Goal: Task Accomplishment & Management: Use online tool/utility

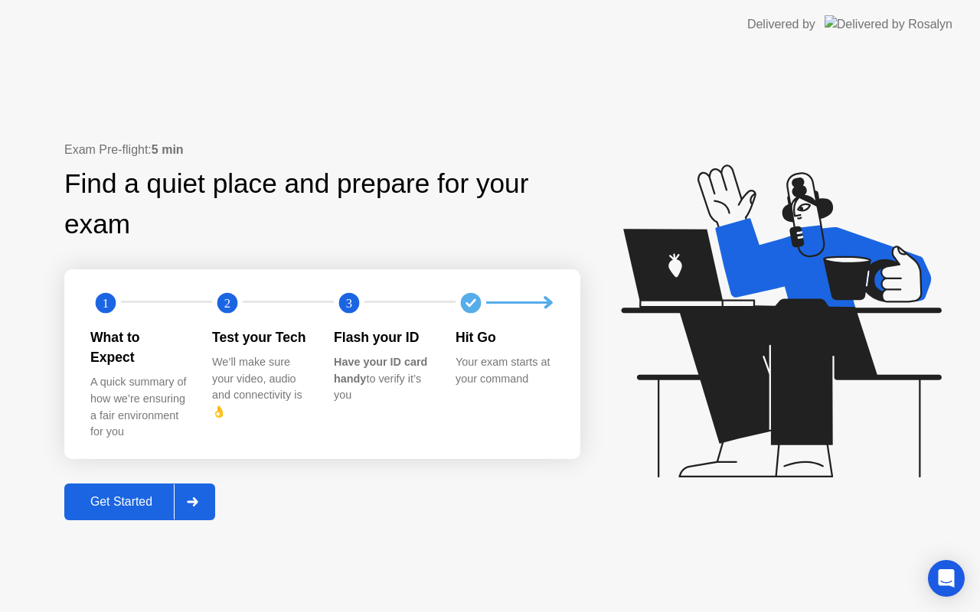
click at [119, 495] on div "Get Started" at bounding box center [121, 502] width 105 height 14
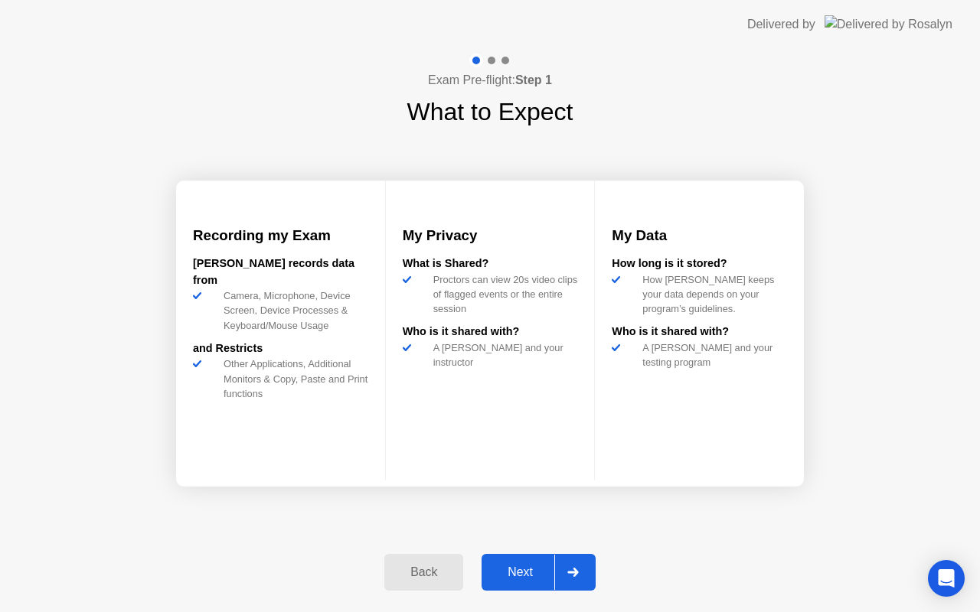
click at [508, 571] on div "Next" at bounding box center [520, 573] width 68 height 14
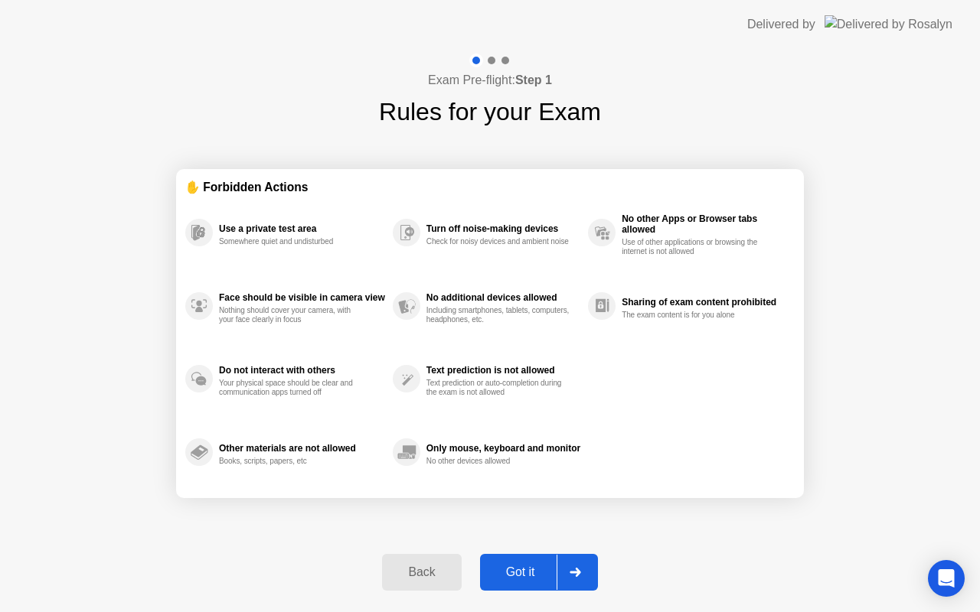
click at [520, 569] on div "Got it" at bounding box center [520, 573] width 72 height 14
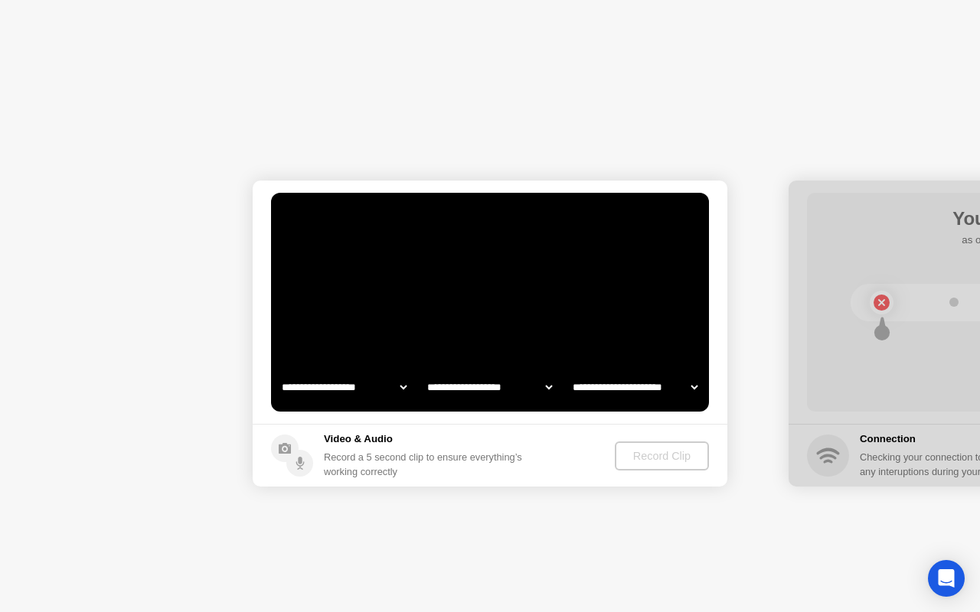
select select "**********"
select select "*******"
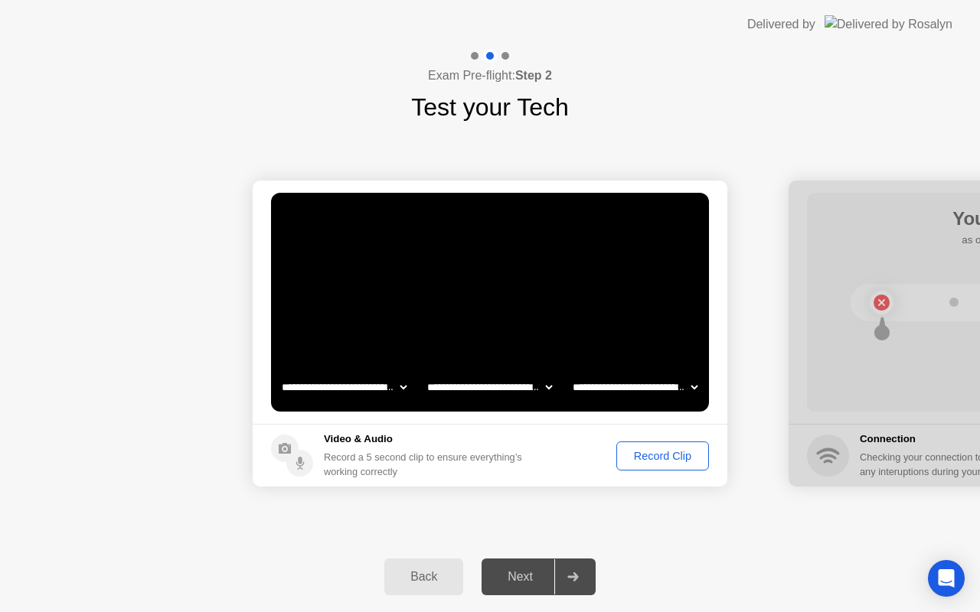
click at [653, 452] on div "Record Clip" at bounding box center [662, 456] width 82 height 12
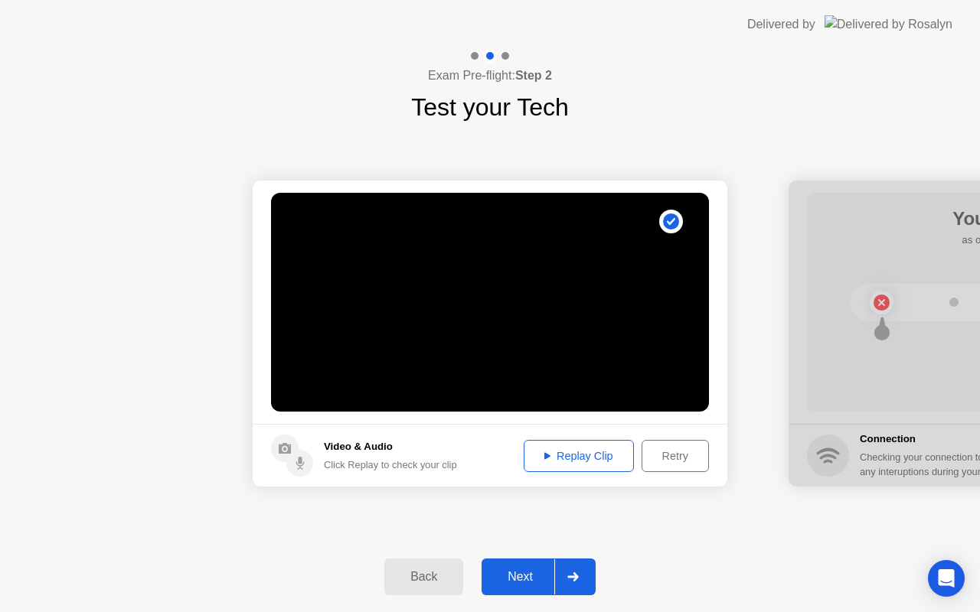
click at [511, 572] on div "Next" at bounding box center [520, 577] width 68 height 14
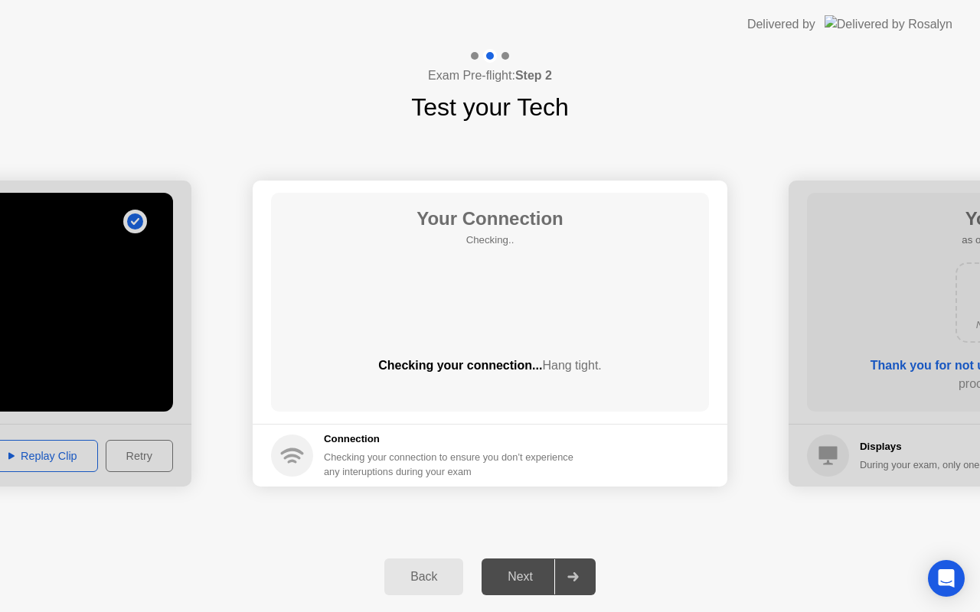
click at [520, 580] on div "Next" at bounding box center [520, 577] width 68 height 14
click at [519, 572] on div "Next" at bounding box center [520, 577] width 68 height 14
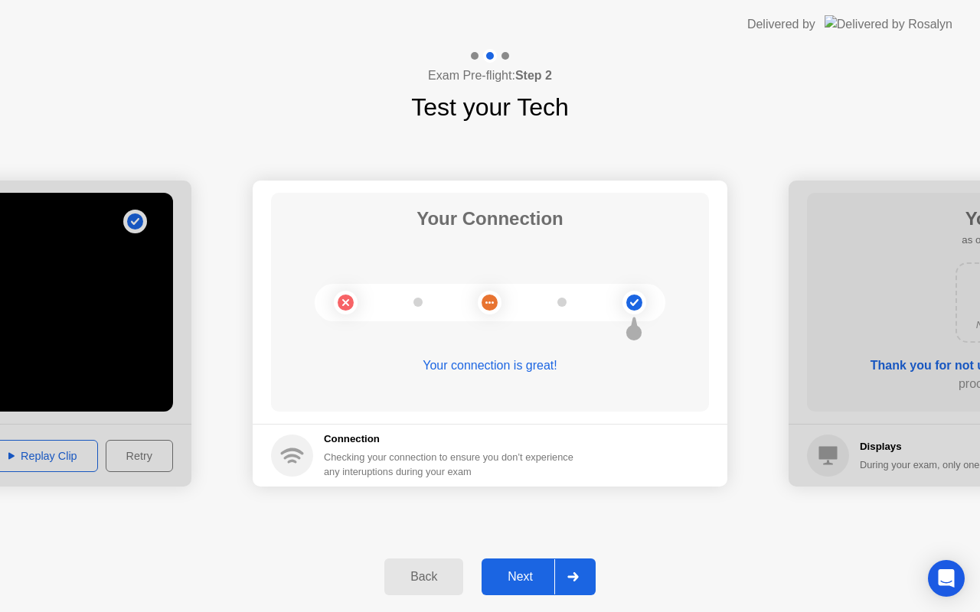
click at [520, 577] on div "Next" at bounding box center [520, 577] width 68 height 14
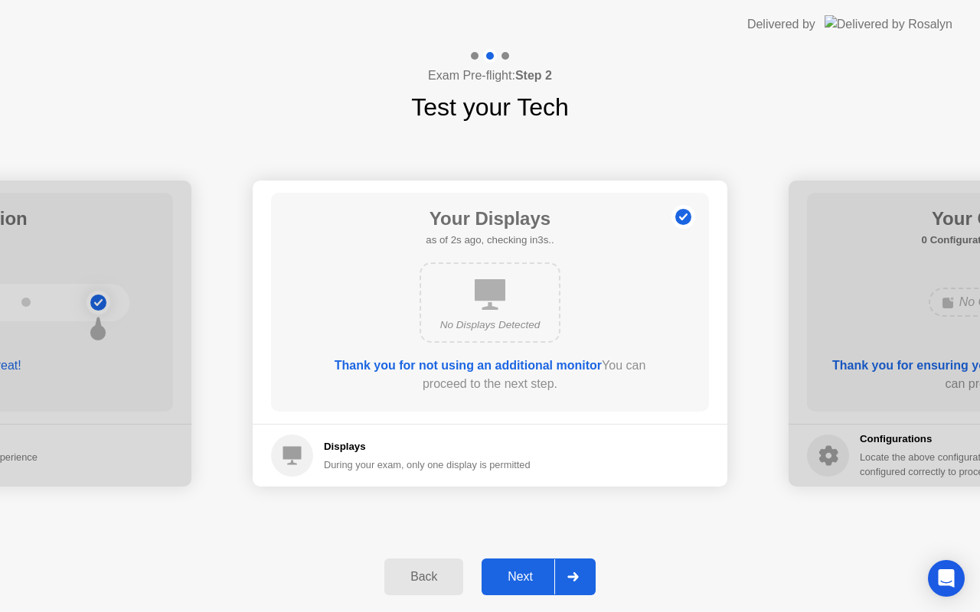
click at [521, 575] on div "Next" at bounding box center [520, 577] width 68 height 14
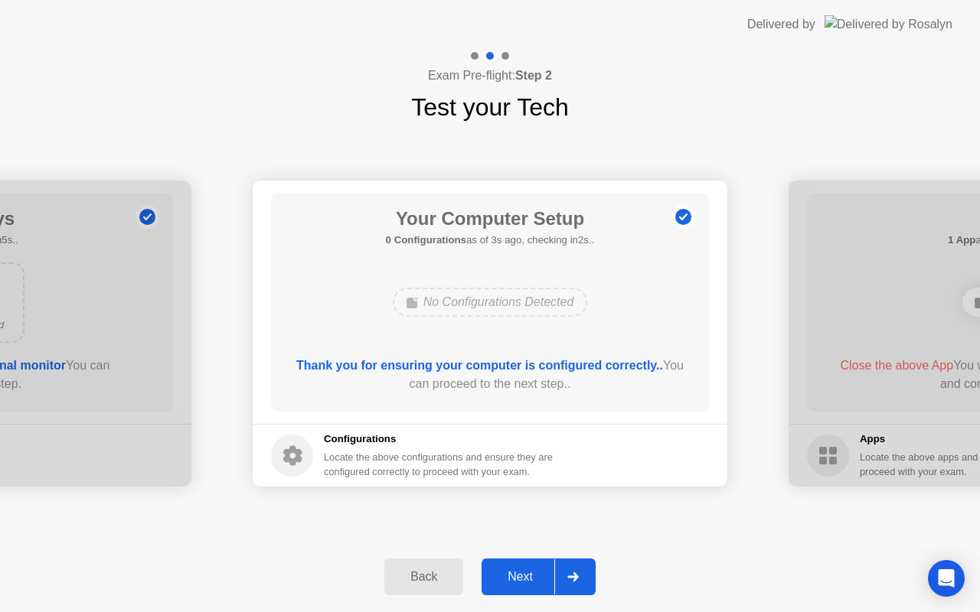
click at [516, 572] on div "Next" at bounding box center [520, 577] width 68 height 14
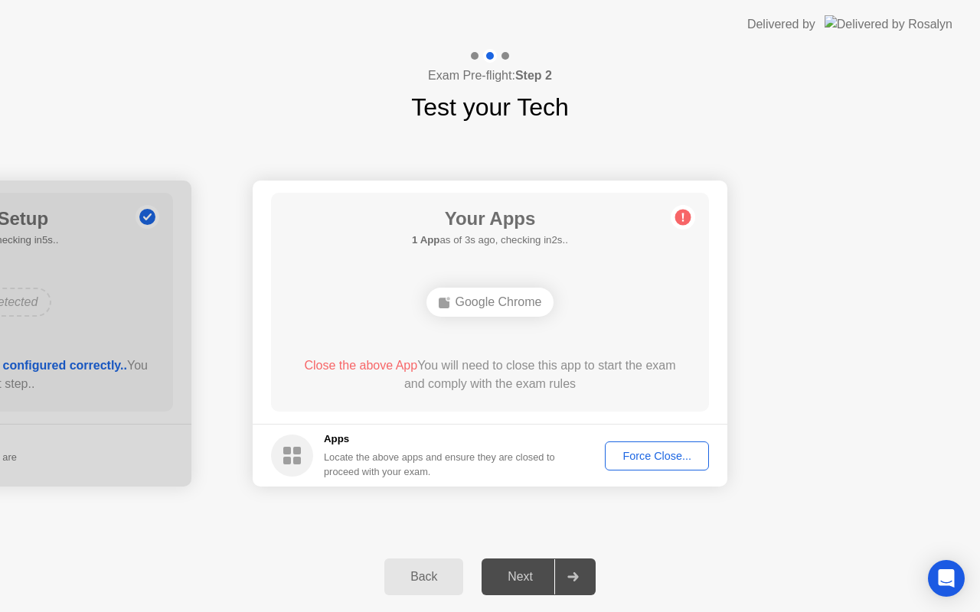
click at [644, 456] on div "Force Close..." at bounding box center [656, 456] width 93 height 12
click at [641, 455] on footer "Apps Locate the above apps and ensure they are closed to proceed with your exam…" at bounding box center [490, 455] width 474 height 63
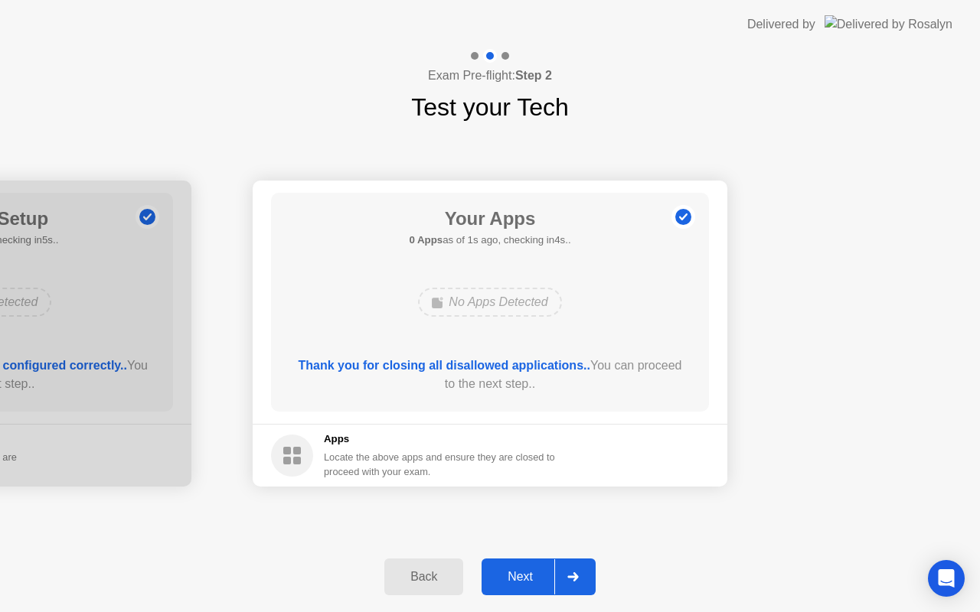
click at [524, 578] on div "Next" at bounding box center [520, 577] width 68 height 14
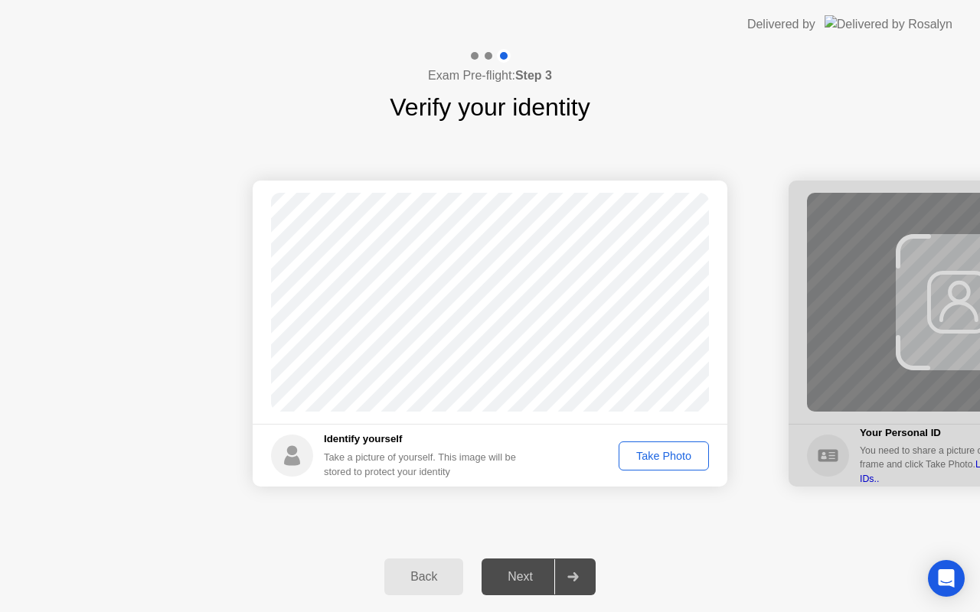
click at [654, 455] on div "Take Photo" at bounding box center [664, 456] width 80 height 12
click at [517, 571] on div "Next" at bounding box center [520, 577] width 68 height 14
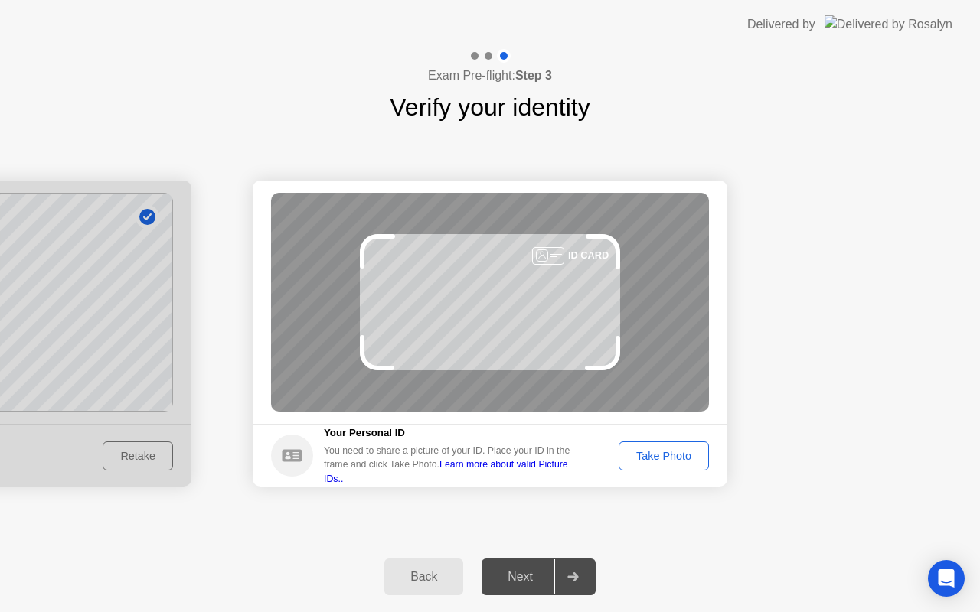
click at [517, 578] on div "Next" at bounding box center [520, 577] width 68 height 14
click at [646, 456] on div "Take Photo" at bounding box center [664, 456] width 80 height 12
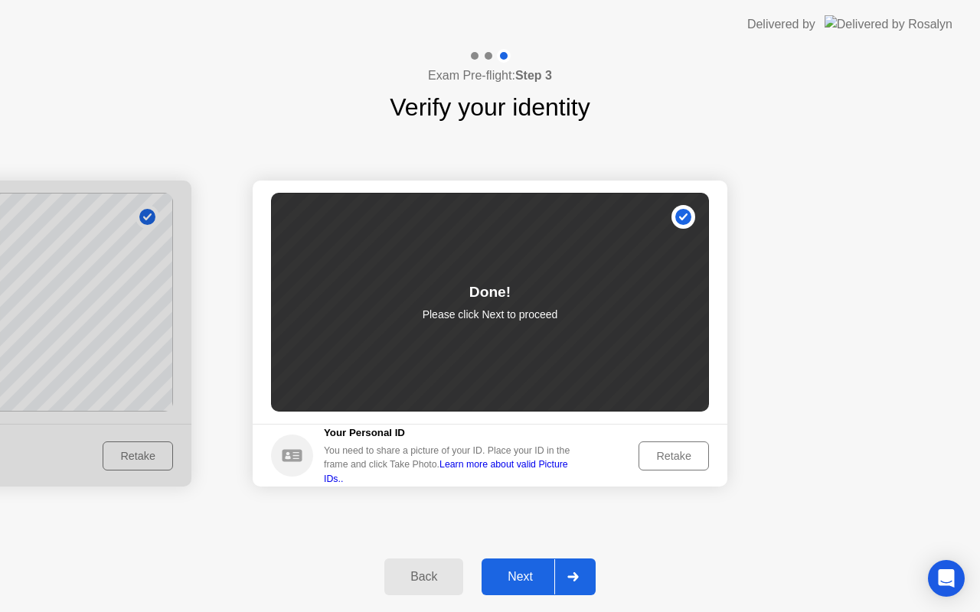
click at [511, 572] on div "Next" at bounding box center [520, 577] width 68 height 14
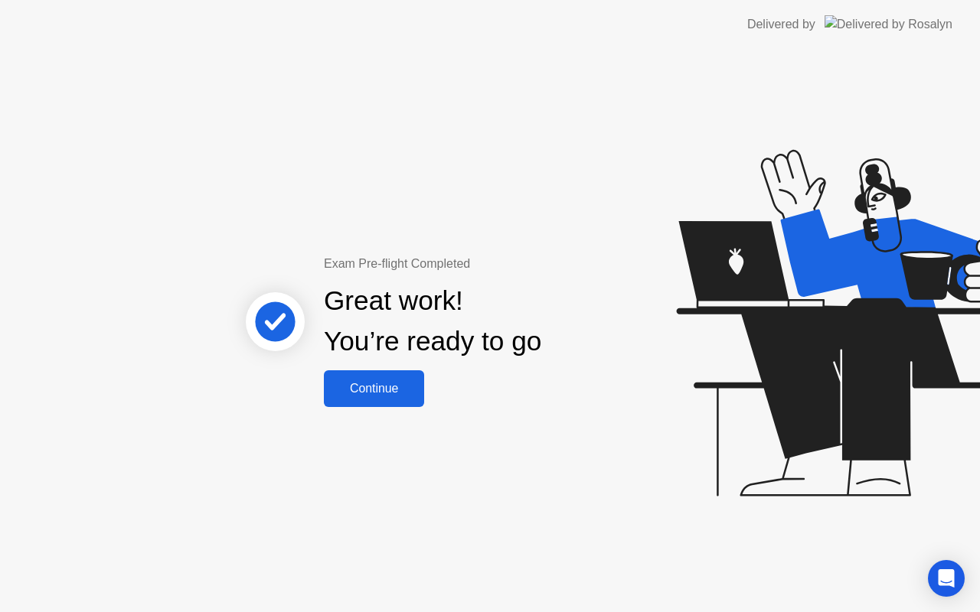
click at [370, 385] on div "Continue" at bounding box center [373, 389] width 91 height 14
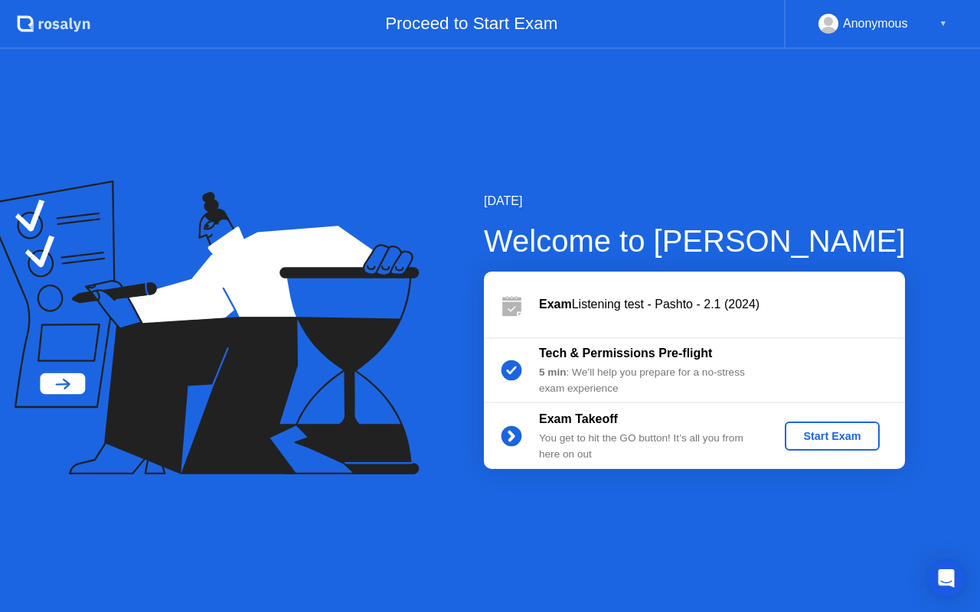
click at [827, 432] on div "Start Exam" at bounding box center [832, 436] width 82 height 12
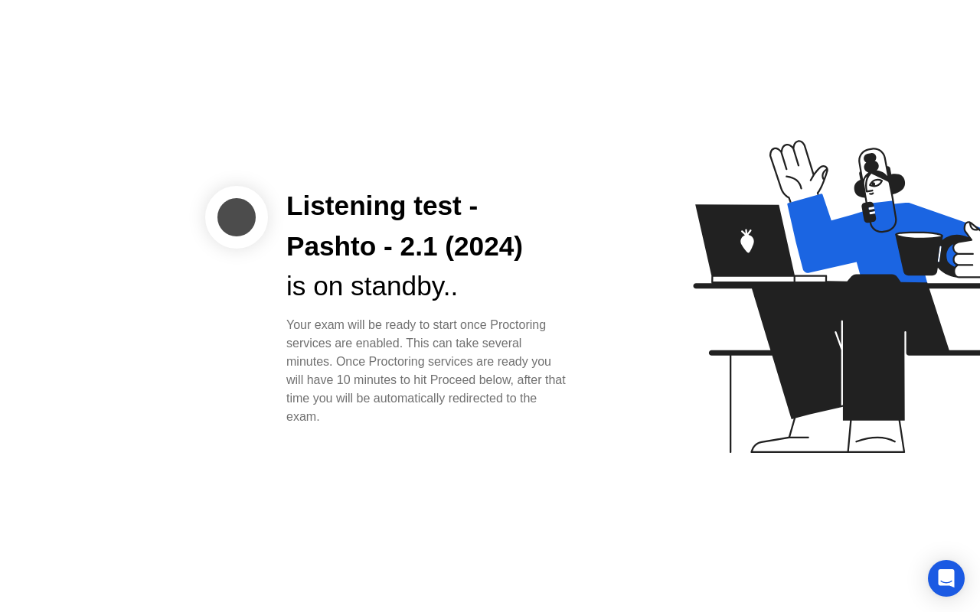
click at [367, 458] on div "Listening test - Pashto - 2.1 (2024) is on standby.. Your exam will be ready to…" at bounding box center [490, 306] width 980 height 612
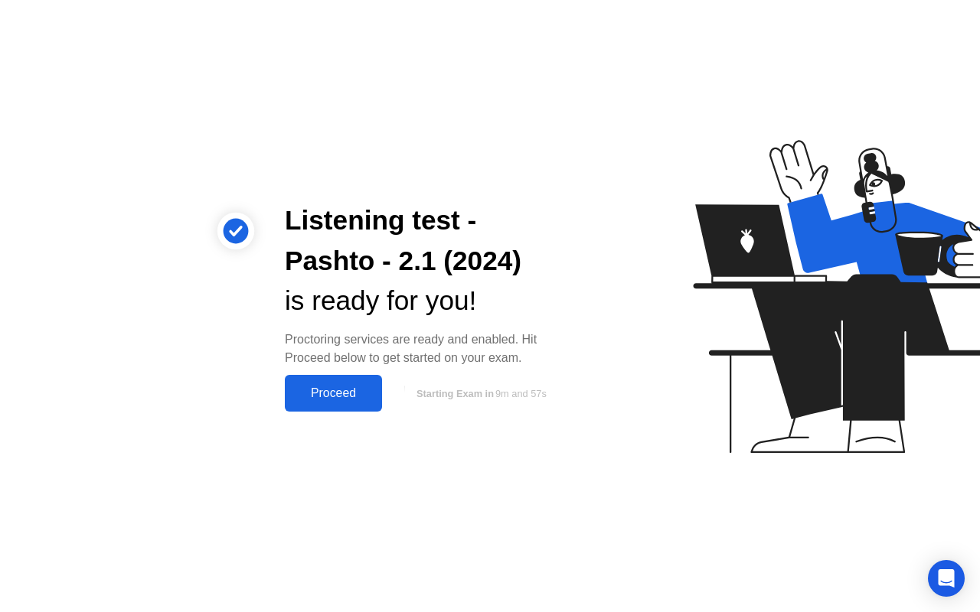
click at [324, 390] on div "Proceed" at bounding box center [333, 393] width 88 height 14
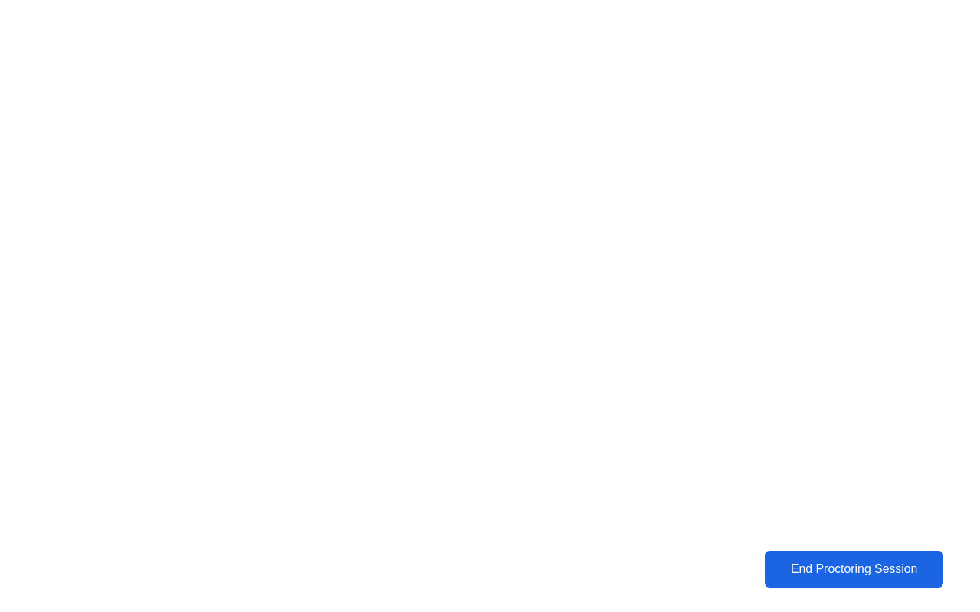
click at [801, 567] on div "End Proctoring Session" at bounding box center [853, 569] width 169 height 14
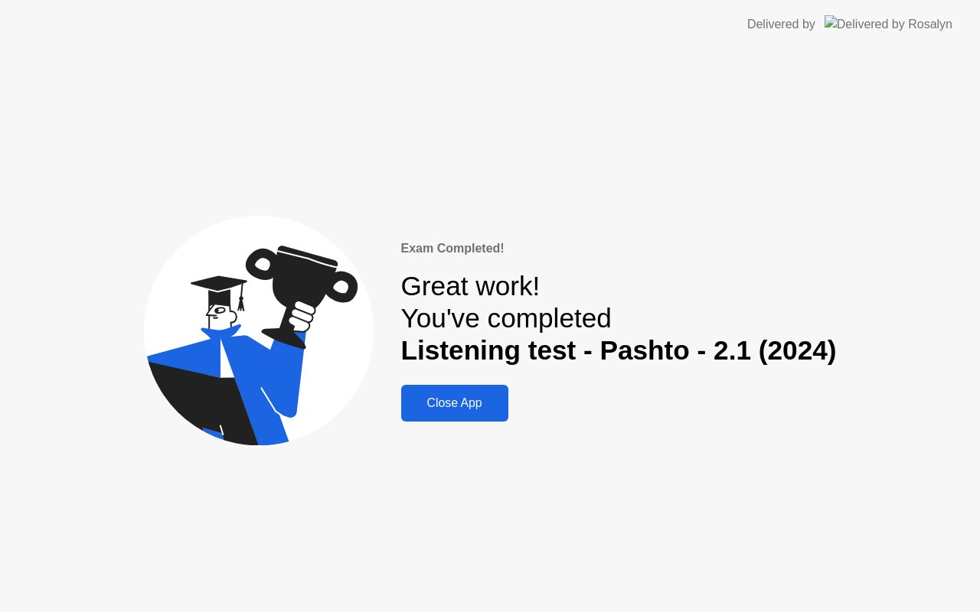
click at [461, 402] on div "Close App" at bounding box center [455, 403] width 98 height 14
